Goal: Task Accomplishment & Management: Use online tool/utility

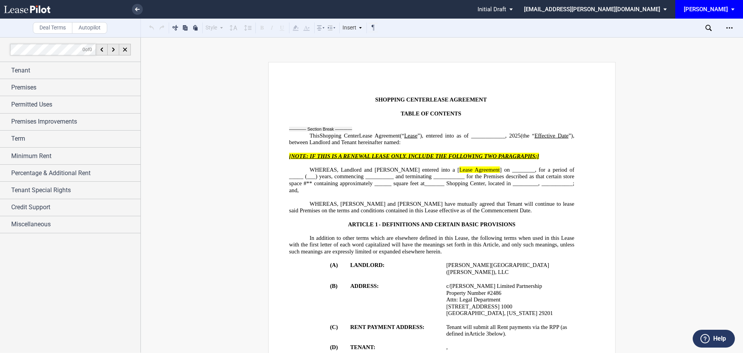
scroll to position [155, 0]
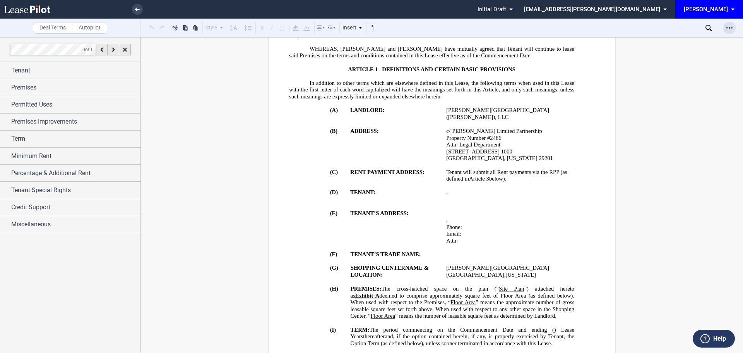
click at [729, 32] on div "Open Lease options menu" at bounding box center [729, 28] width 12 height 12
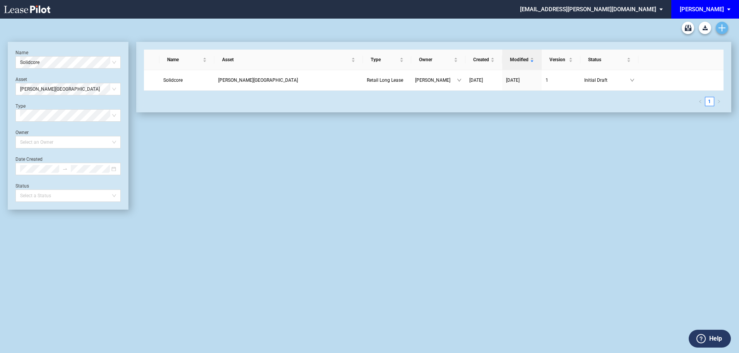
click at [727, 27] on link "Create new document" at bounding box center [722, 28] width 12 height 12
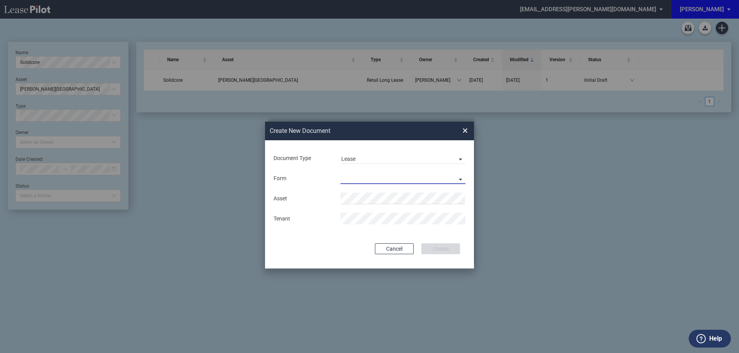
click at [354, 180] on md-select "Retail Long Lease Retail Short Lease" at bounding box center [403, 178] width 125 height 12
click at [354, 180] on div "Retail Long Lease" at bounding box center [365, 179] width 49 height 9
click at [358, 212] on span "Moul" at bounding box center [366, 213] width 41 height 6
click at [438, 247] on button "Create" at bounding box center [440, 248] width 39 height 11
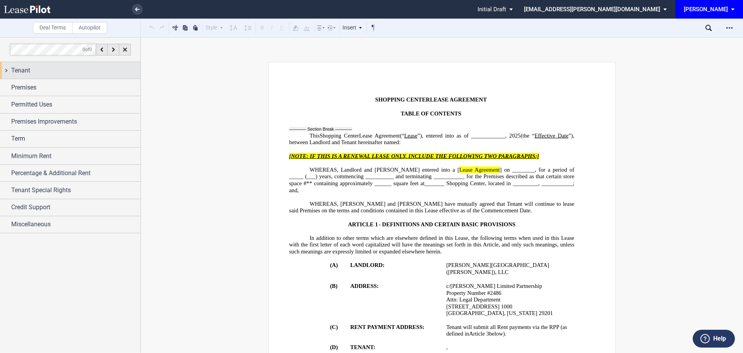
click at [15, 70] on span "Tenant" at bounding box center [20, 70] width 19 height 9
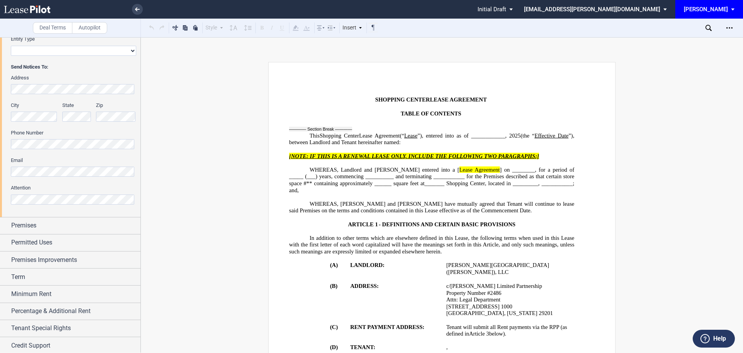
scroll to position [182, 0]
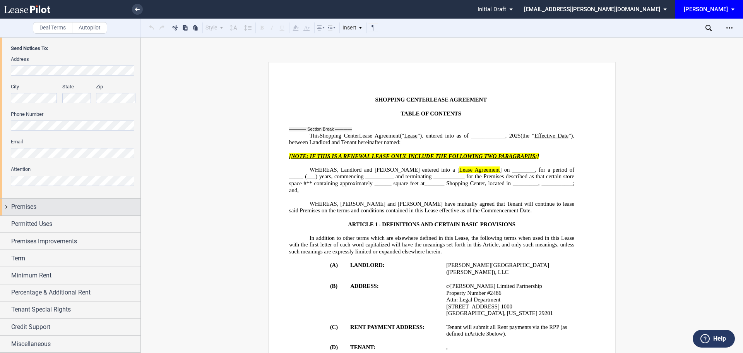
click at [35, 207] on span "Premises" at bounding box center [23, 206] width 25 height 9
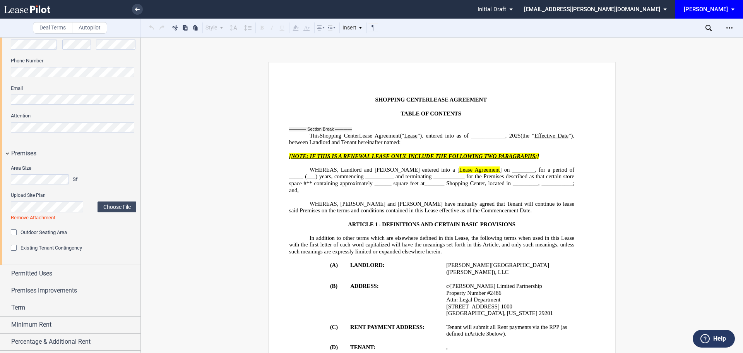
scroll to position [260, 0]
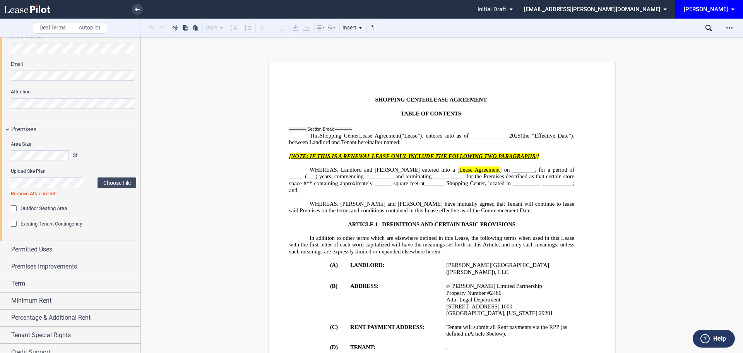
drag, startPoint x: 15, startPoint y: 206, endPoint x: 14, endPoint y: 226, distance: 20.1
click at [15, 210] on div "Outdoor Seating Area" at bounding box center [15, 209] width 8 height 8
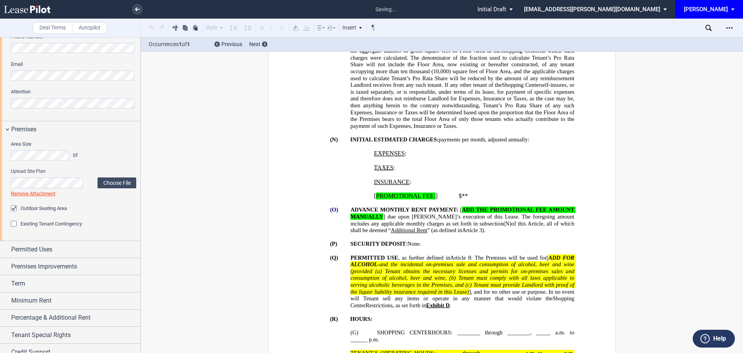
click at [14, 225] on div "Existing Tenant Contingency" at bounding box center [15, 225] width 8 height 8
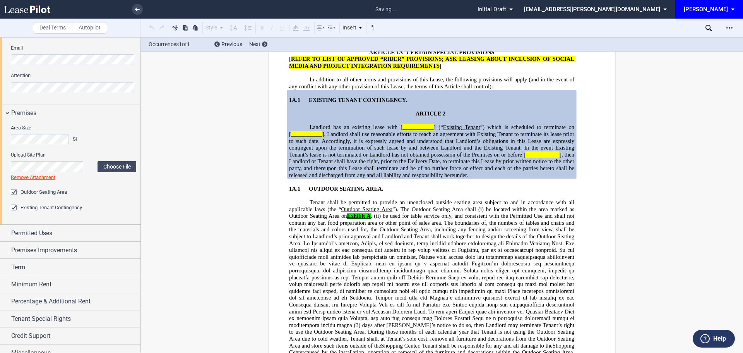
scroll to position [285, 0]
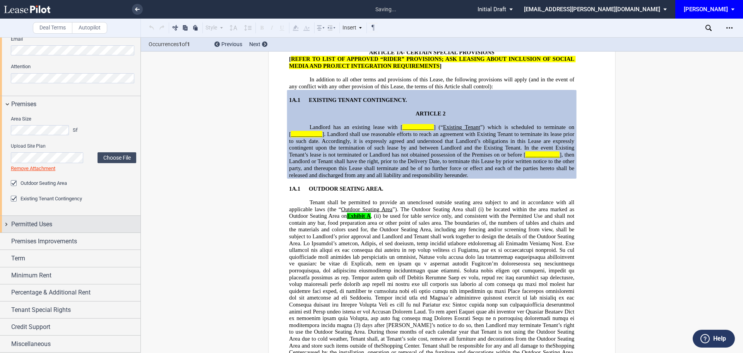
click at [42, 221] on span "Permitted Uses" at bounding box center [31, 223] width 41 height 9
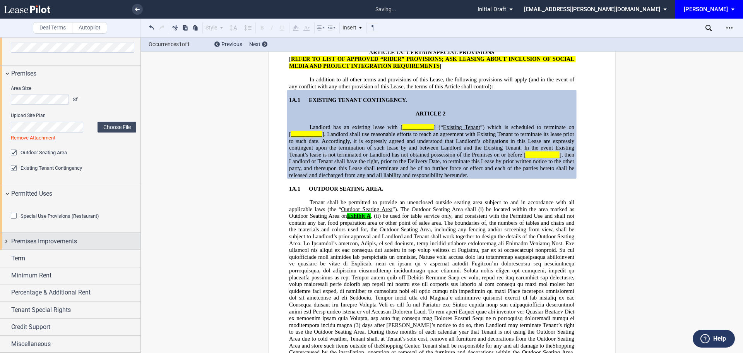
scroll to position [358, 0]
click at [13, 215] on div "Special Use Provisions (Restaurant)" at bounding box center [15, 216] width 8 height 8
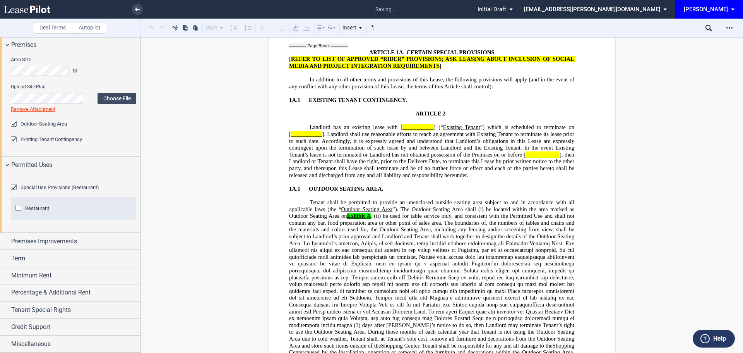
click at [20, 212] on div "Restaurant" at bounding box center [19, 209] width 8 height 8
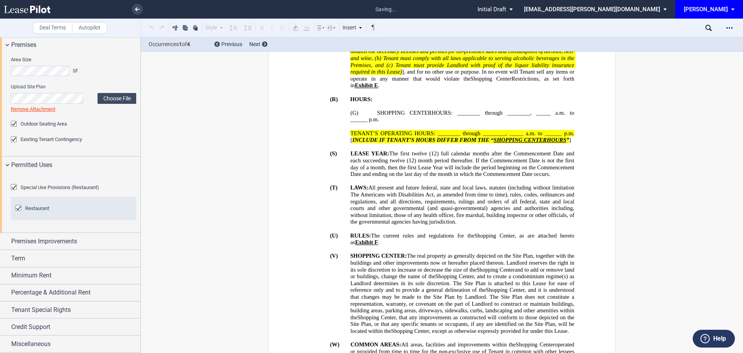
scroll to position [720, 0]
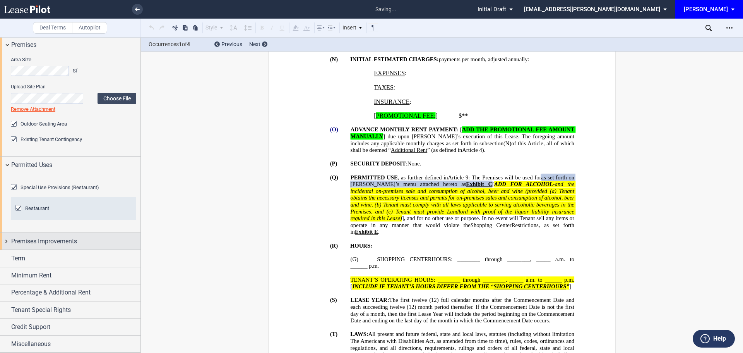
click at [35, 245] on span "Premises Improvements" at bounding box center [44, 240] width 66 height 9
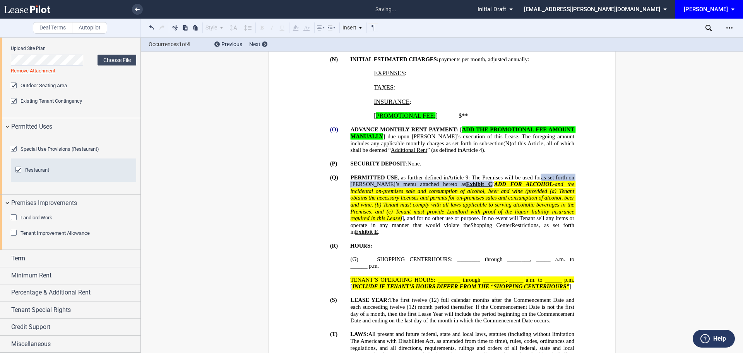
click at [15, 222] on div "Landlord Work" at bounding box center [15, 218] width 8 height 8
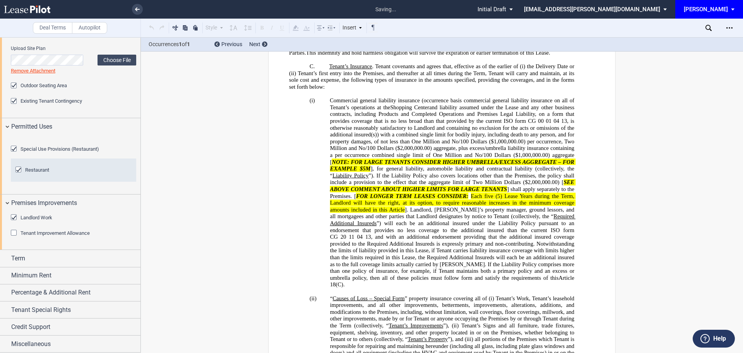
scroll to position [9637, 0]
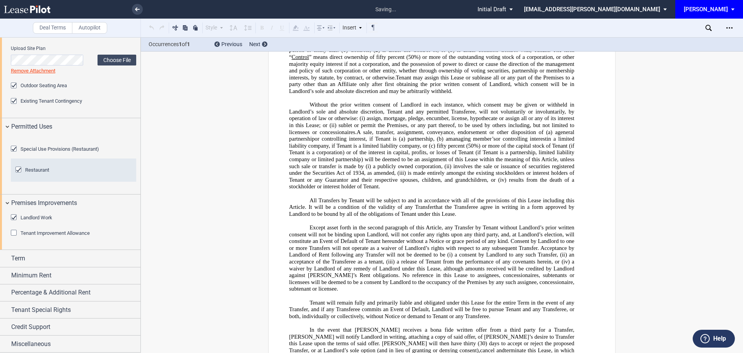
click at [14, 237] on div "Tenant Improvement Allowance" at bounding box center [15, 234] width 8 height 8
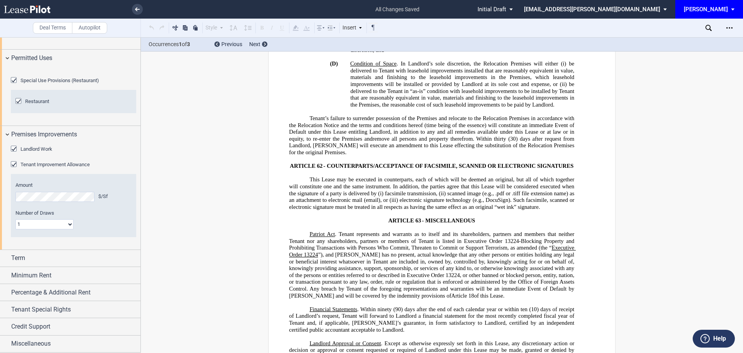
scroll to position [1190, 0]
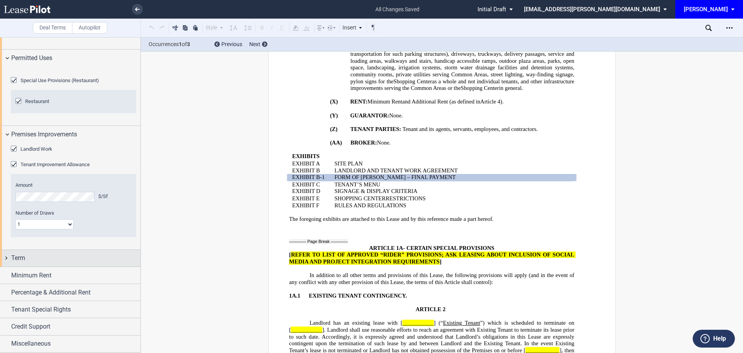
click at [19, 259] on span "Term" at bounding box center [18, 257] width 14 height 9
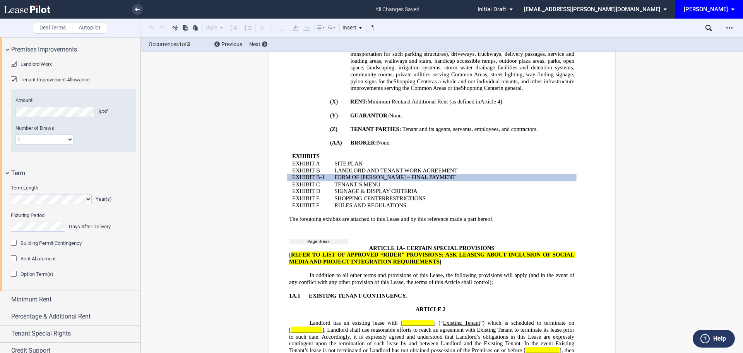
scroll to position [602, 0]
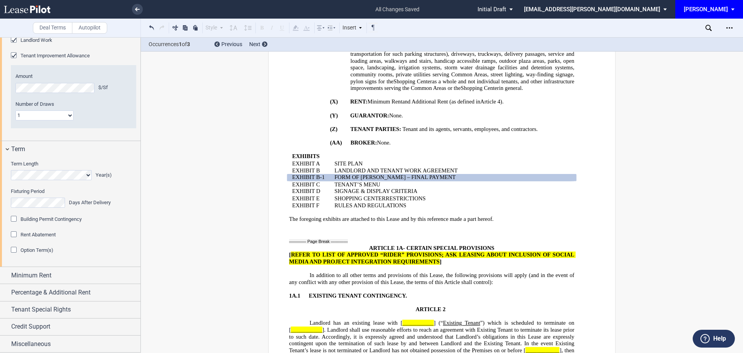
click at [14, 219] on div "Building Permit Contingency" at bounding box center [15, 220] width 8 height 8
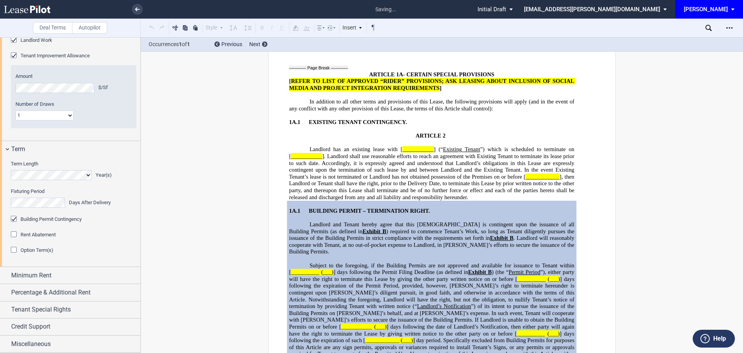
click at [14, 234] on div "Rent Abatement" at bounding box center [15, 235] width 8 height 8
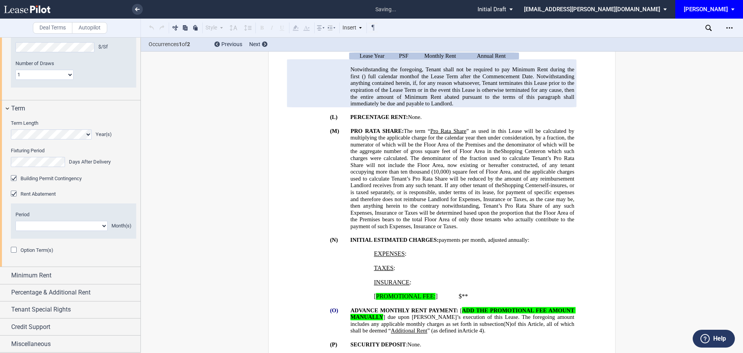
scroll to position [459, 0]
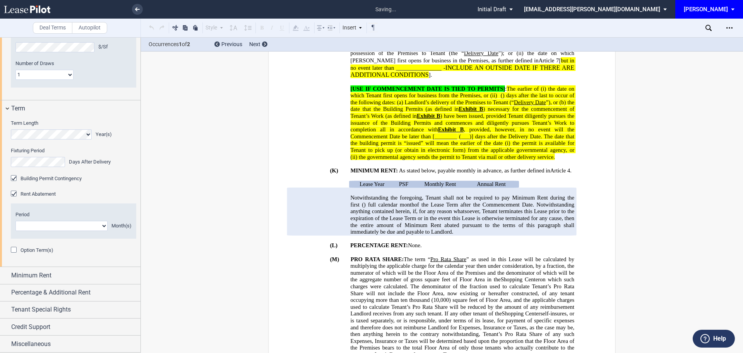
click at [12, 254] on div "Option Term(s)" at bounding box center [15, 251] width 8 height 8
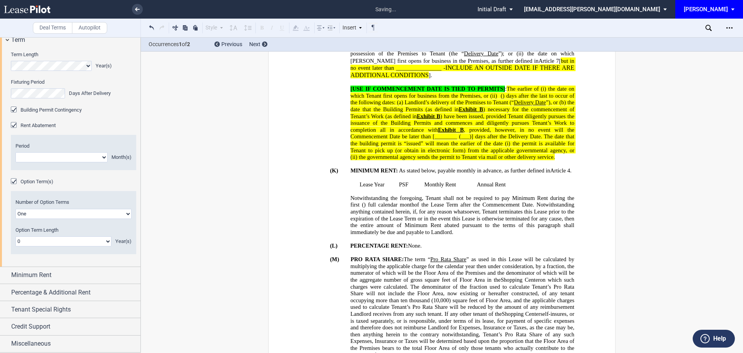
scroll to position [310, 0]
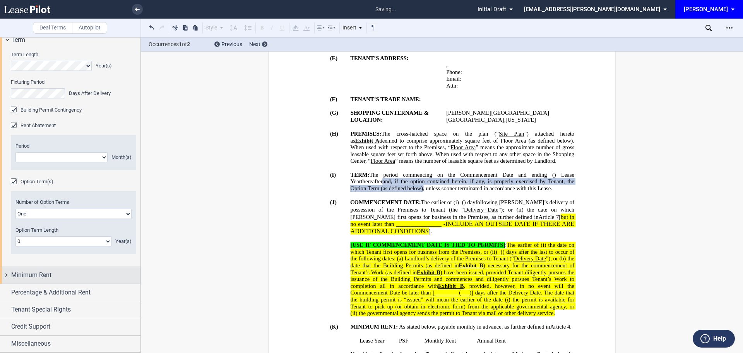
click at [34, 274] on span "Minimum Rent" at bounding box center [31, 274] width 40 height 9
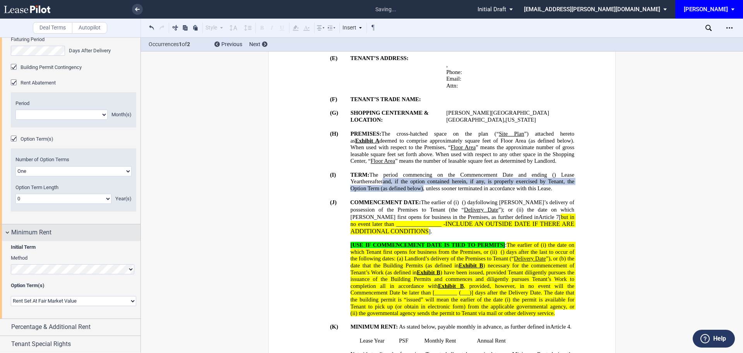
scroll to position [789, 0]
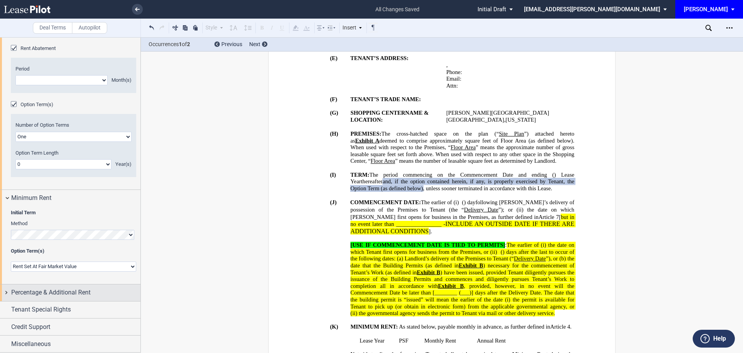
click at [34, 288] on span "Percentage & Additional Rent" at bounding box center [50, 292] width 79 height 9
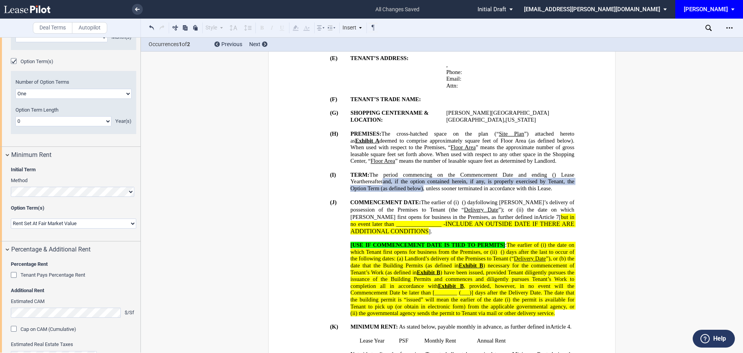
click at [12, 279] on div "Tenant Pays Percentage Rent" at bounding box center [15, 276] width 8 height 8
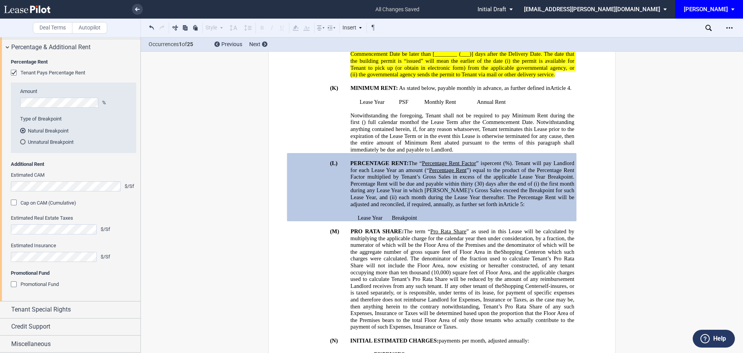
scroll to position [1033, 0]
click at [44, 305] on span "Tenant Special Rights" at bounding box center [41, 309] width 60 height 9
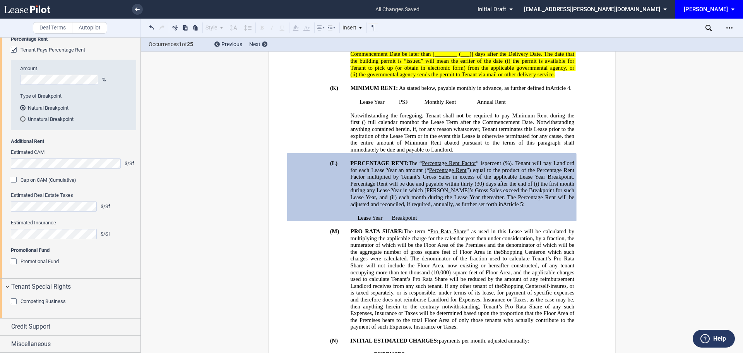
scroll to position [1056, 0]
click at [13, 302] on div "Competing Business" at bounding box center [15, 302] width 8 height 8
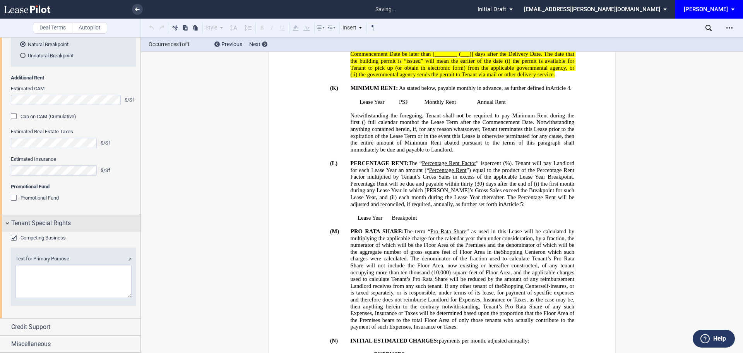
scroll to position [3312, 0]
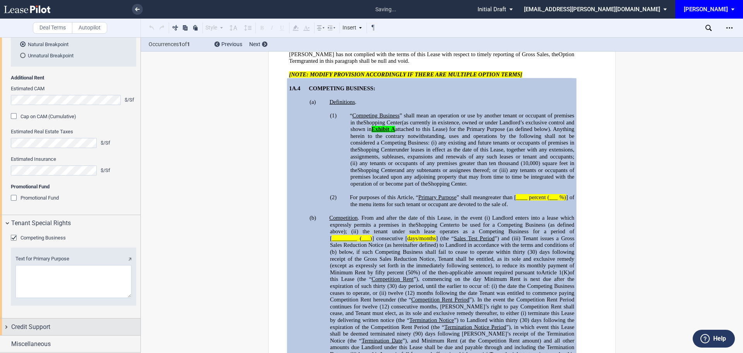
click at [22, 326] on span "Credit Support" at bounding box center [30, 326] width 39 height 9
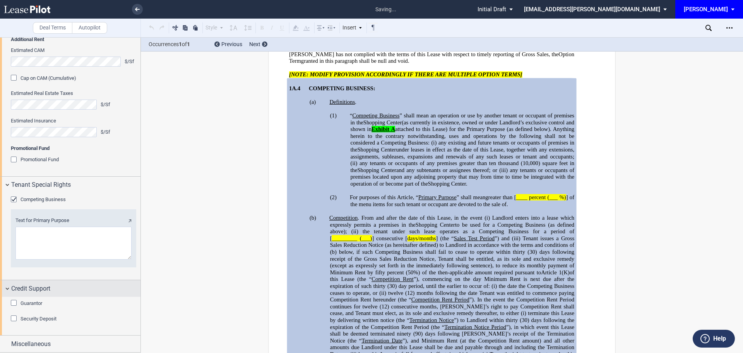
scroll to position [1158, 0]
click at [13, 303] on div "Guarantor" at bounding box center [15, 304] width 8 height 8
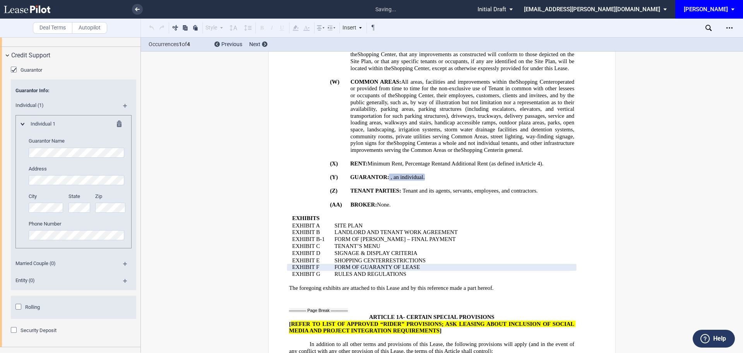
scroll to position [0, 0]
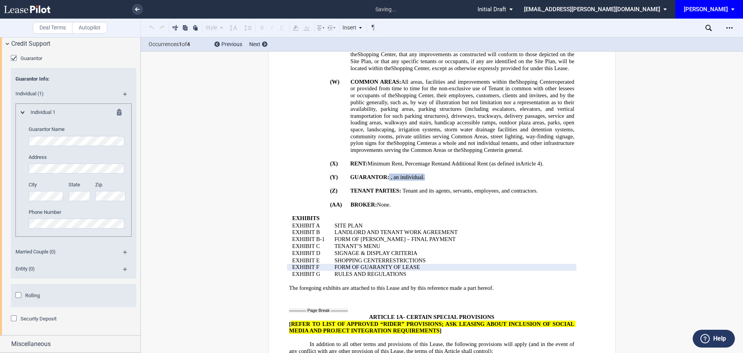
click at [14, 317] on div "Security Deposit" at bounding box center [15, 319] width 8 height 8
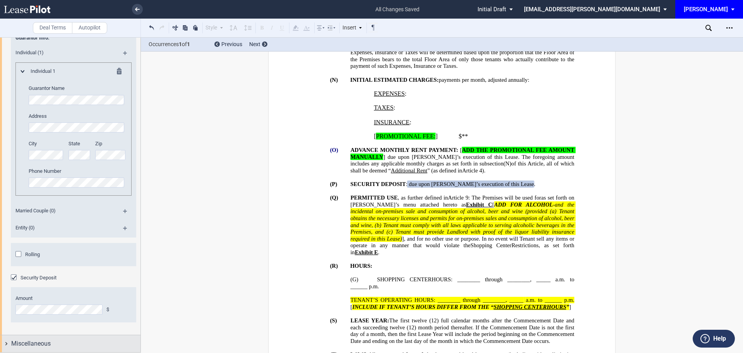
click at [31, 343] on span "Miscellaneous" at bounding box center [30, 343] width 39 height 9
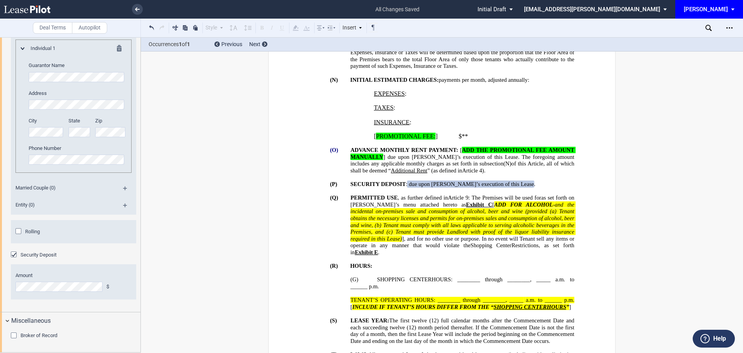
click at [13, 334] on div "Broker of Record" at bounding box center [15, 336] width 8 height 8
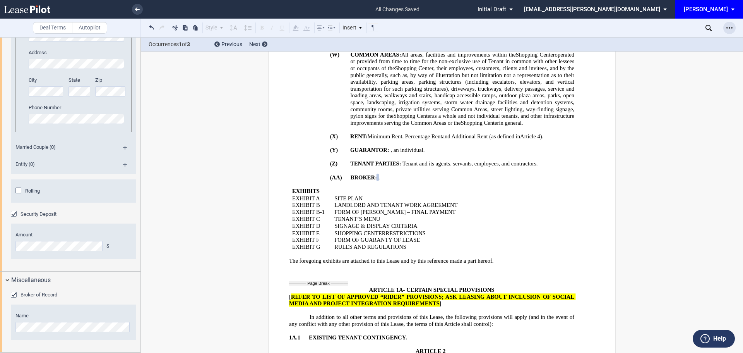
click at [727, 27] on icon "Open Lease options menu" at bounding box center [729, 28] width 6 height 6
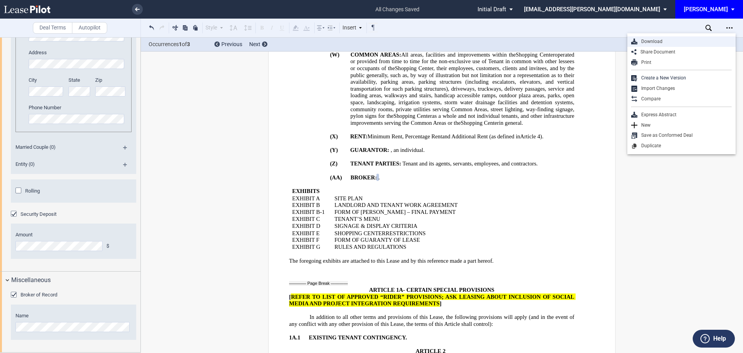
click at [658, 42] on div "Download" at bounding box center [684, 41] width 94 height 7
